Goal: Information Seeking & Learning: Learn about a topic

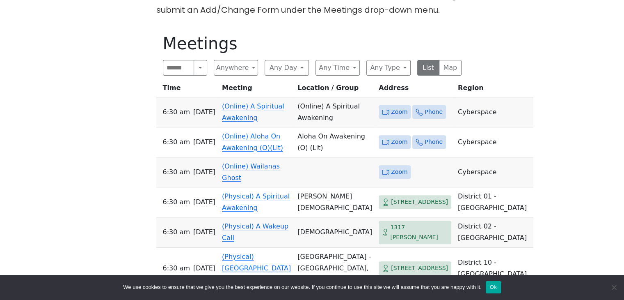
scroll to position [259, 0]
click at [256, 111] on link "(Online) A Spiritual Awakening" at bounding box center [253, 111] width 62 height 19
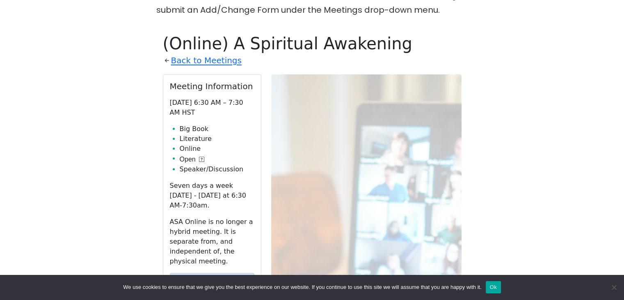
scroll to position [286, 0]
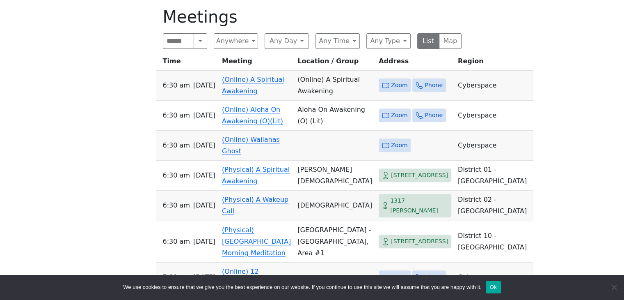
scroll to position [259, 0]
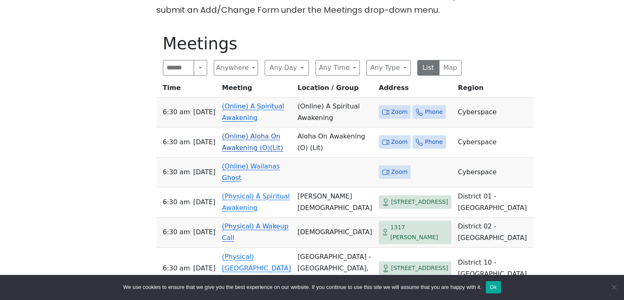
click at [259, 142] on link "(Online) Aloha On Awakening (O)(Lit)" at bounding box center [252, 141] width 61 height 19
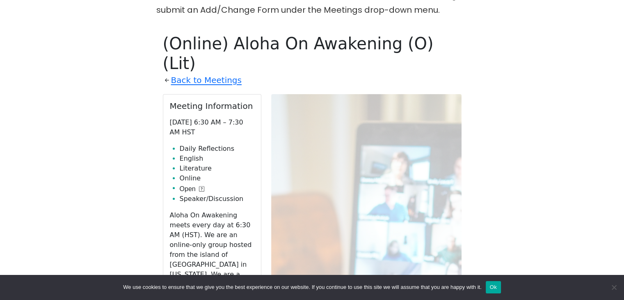
scroll to position [286, 0]
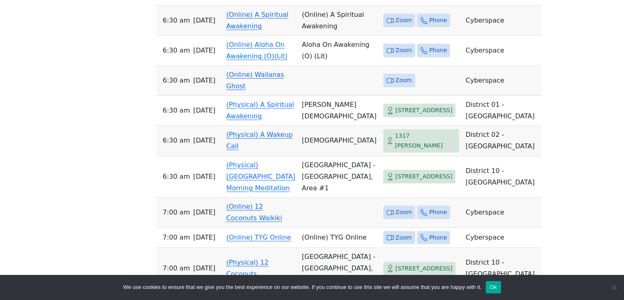
scroll to position [351, 0]
click at [265, 89] on link "(Online) Wailanas Ghost" at bounding box center [256, 79] width 58 height 19
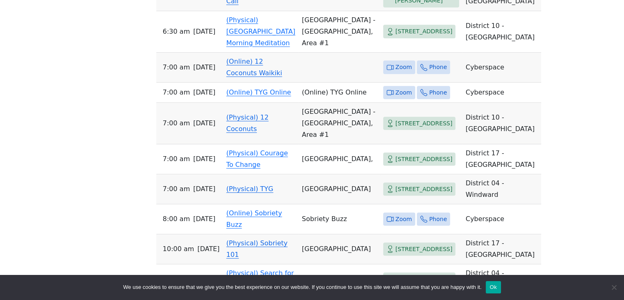
scroll to position [497, 0]
click at [268, 95] on link "(Online) TYG Online" at bounding box center [259, 91] width 65 height 8
